Goal: Task Accomplishment & Management: Use online tool/utility

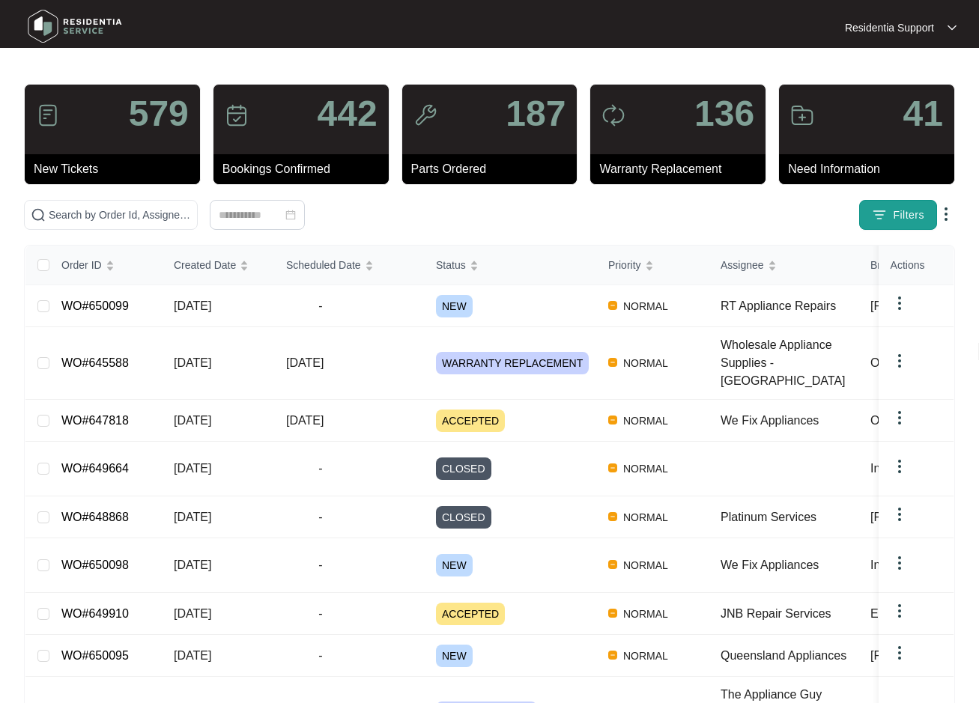
click at [892, 212] on button "Filters" at bounding box center [898, 215] width 78 height 30
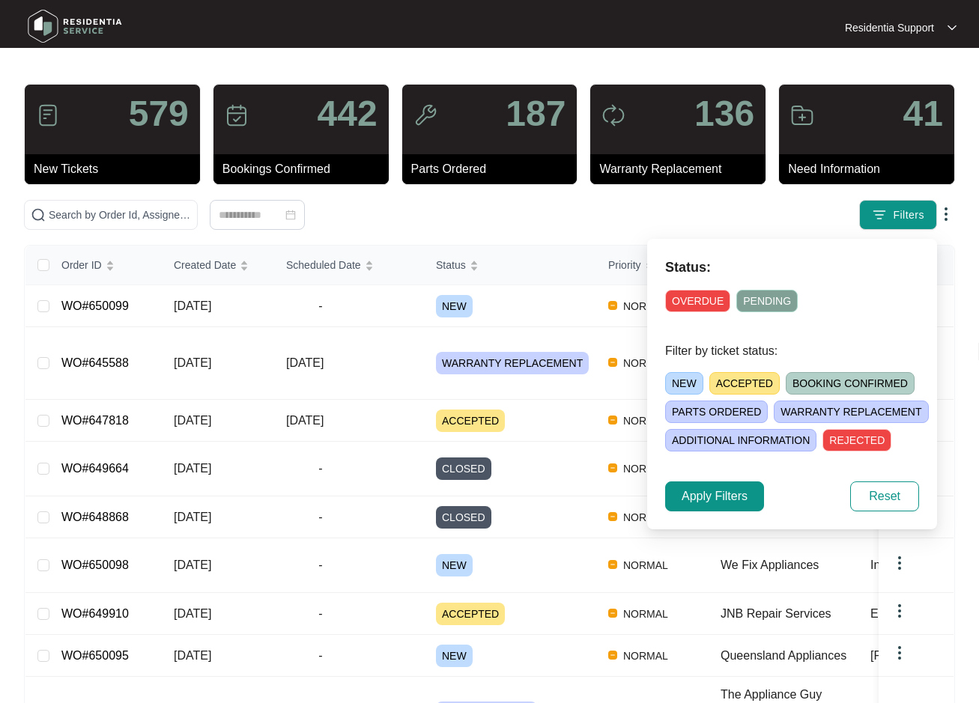
click at [704, 299] on span "OVERDUE" at bounding box center [697, 301] width 65 height 22
click at [737, 498] on span "Apply Filters" at bounding box center [715, 497] width 66 height 18
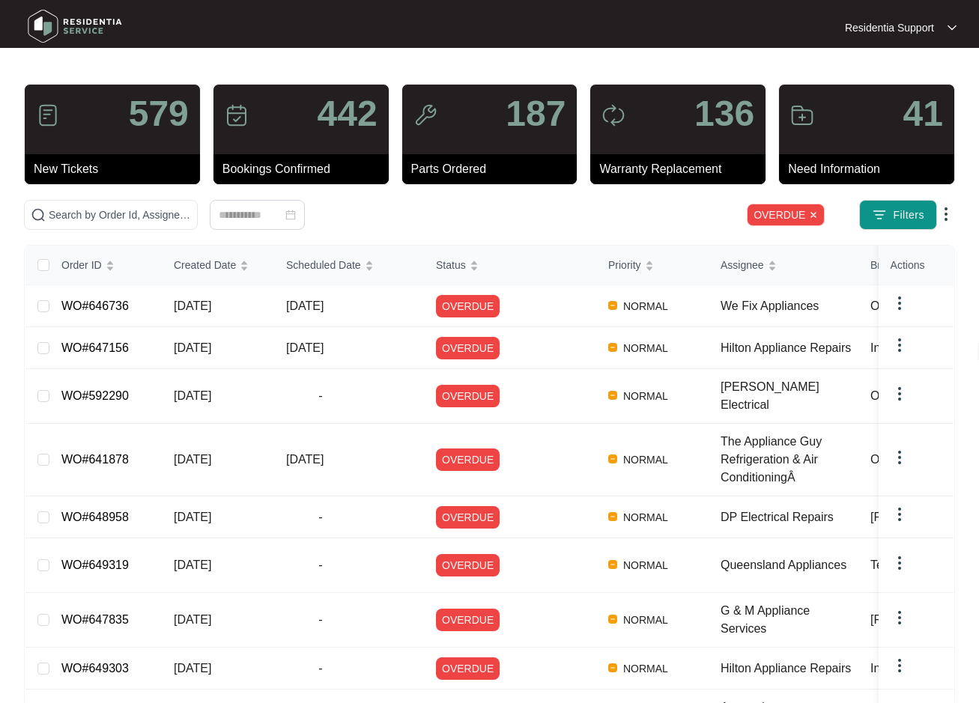
click at [949, 215] on img at bounding box center [946, 214] width 18 height 18
click at [888, 245] on span "Download Tickets CSV" at bounding box center [876, 243] width 133 height 16
